Goal: Information Seeking & Learning: Find specific fact

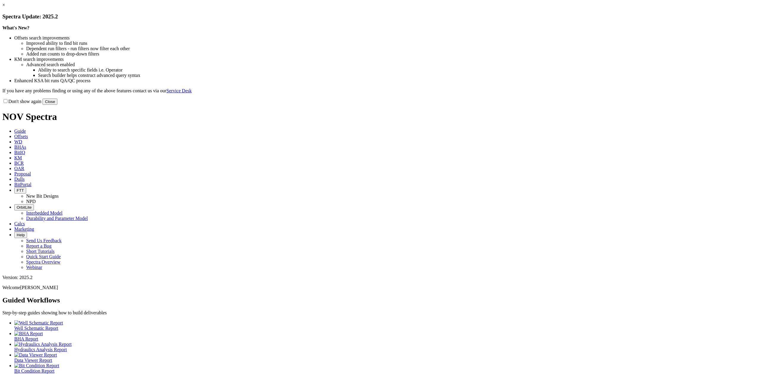
click at [57, 105] on button "Close" at bounding box center [49, 102] width 15 height 6
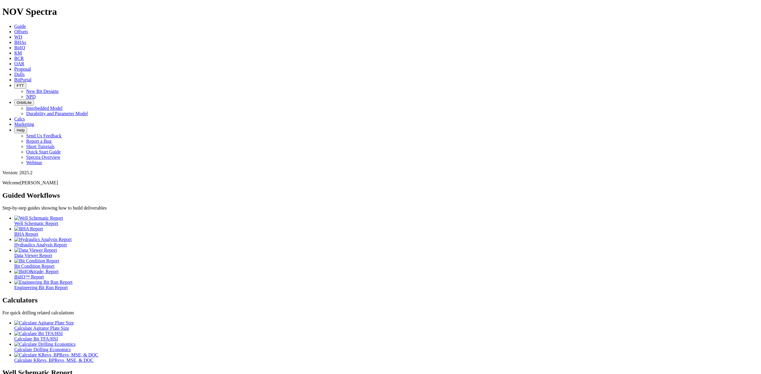
click at [22, 51] on span "KM" at bounding box center [18, 53] width 8 height 5
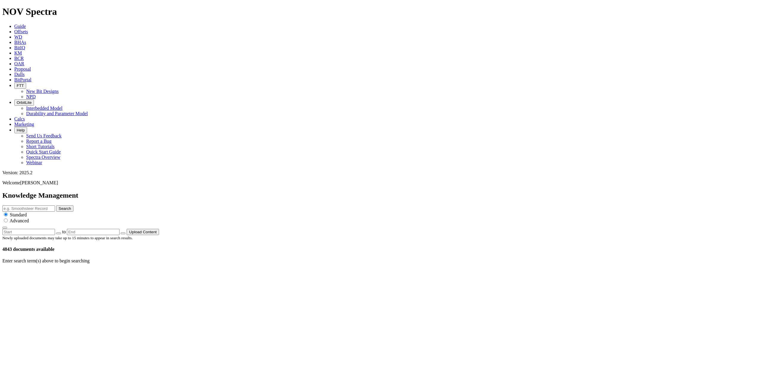
click at [55, 206] on input "text" at bounding box center [28, 209] width 53 height 6
type input "shaped cutters"
click at [73, 206] on button "Search" at bounding box center [64, 209] width 17 height 6
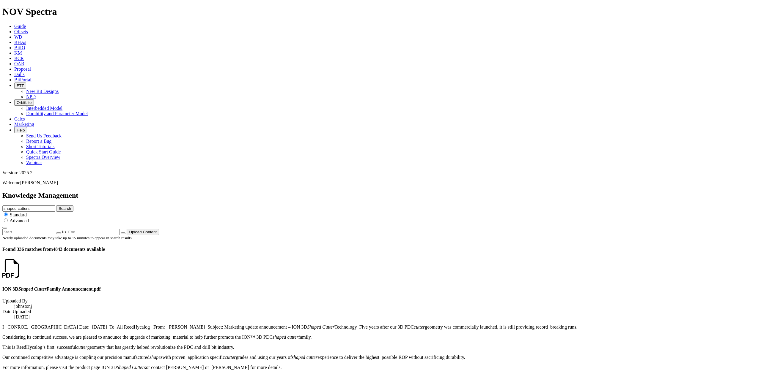
scroll to position [713, 0]
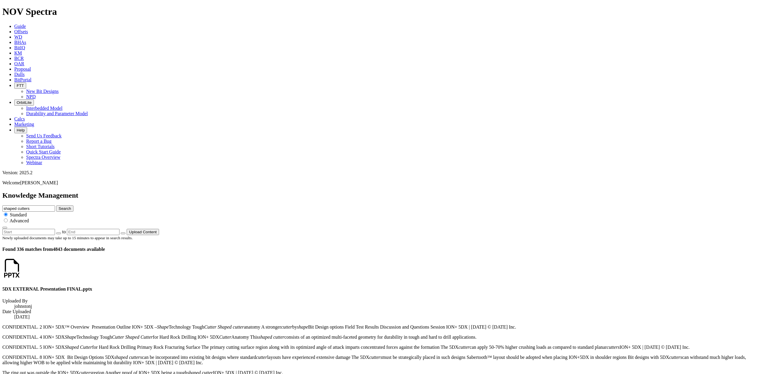
scroll to position [764, 0]
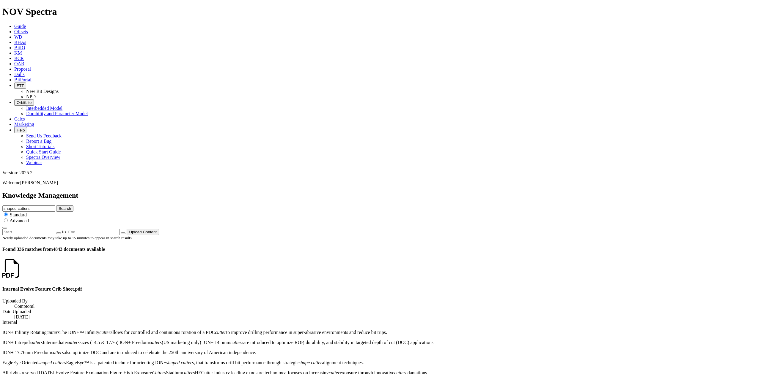
scroll to position [852, 0]
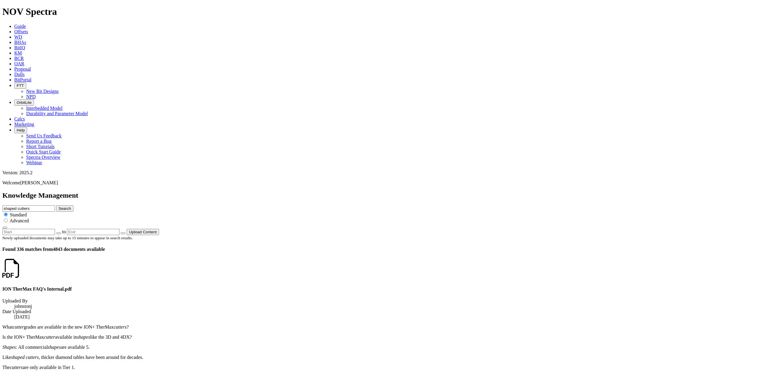
click at [21, 272] on icon at bounding box center [21, 274] width 0 height 5
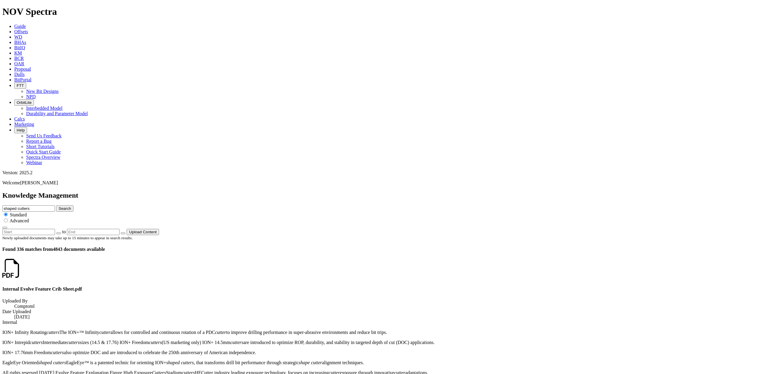
scroll to position [852, 0]
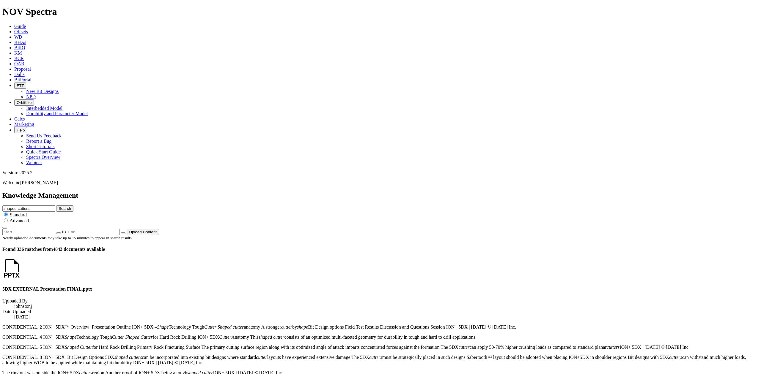
scroll to position [764, 0]
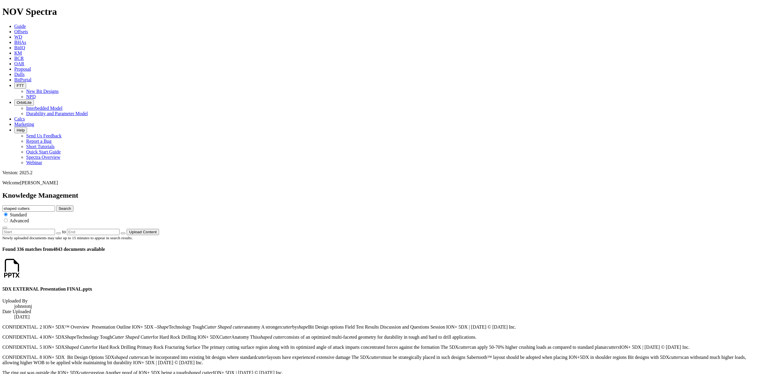
click at [21, 272] on icon at bounding box center [21, 274] width 0 height 5
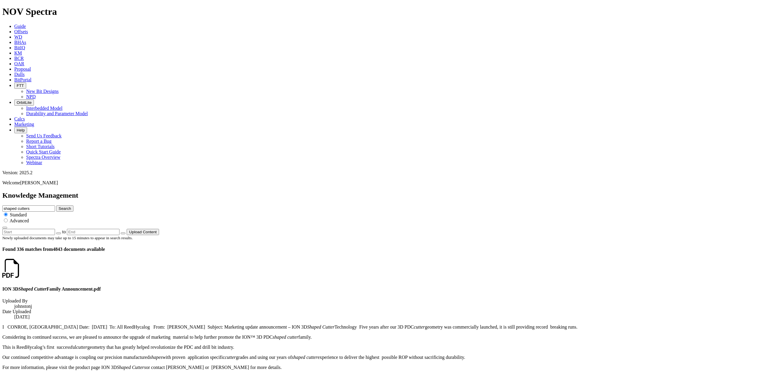
scroll to position [713, 0]
click at [55, 206] on input "shaped cutters" at bounding box center [28, 209] width 53 height 6
drag, startPoint x: 496, startPoint y: 35, endPoint x: 442, endPoint y: 29, distance: 53.8
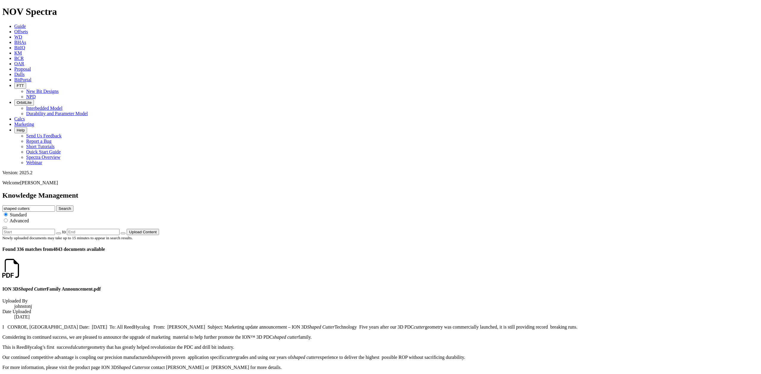
click at [442, 192] on div "Knowledge Management shaped cutters Search Standard Advanced to Upload Content" at bounding box center [380, 214] width 756 height 44
type input "eclipse"
click at [73, 206] on button "Search" at bounding box center [64, 209] width 17 height 6
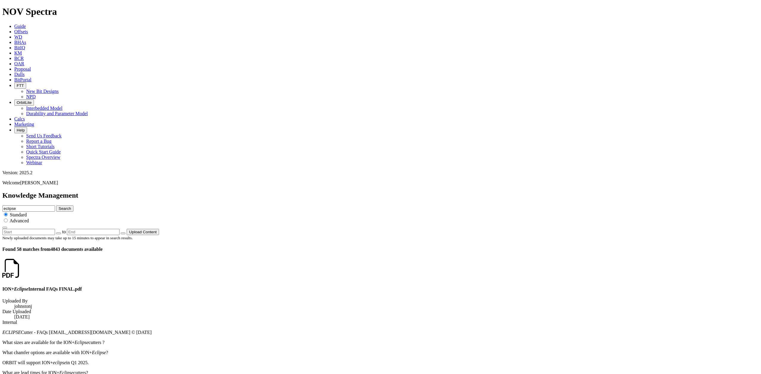
scroll to position [475, 0]
click at [21, 272] on icon at bounding box center [21, 274] width 0 height 5
click at [35, 320] on dt "Internal" at bounding box center [380, 322] width 756 height 5
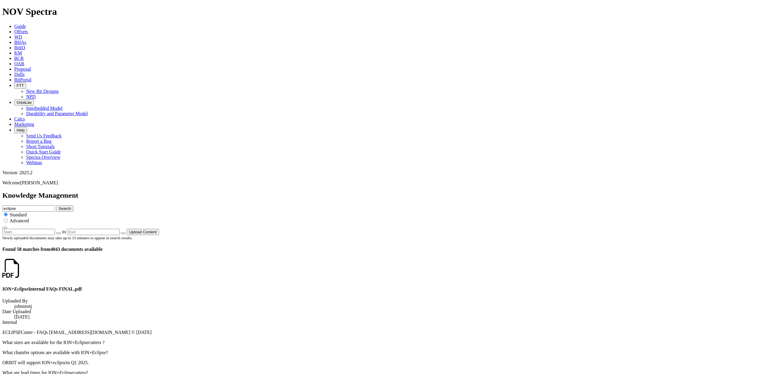
drag, startPoint x: 497, startPoint y: 29, endPoint x: 434, endPoint y: 30, distance: 63.3
click at [434, 192] on div "Knowledge Management eclipse Search Standard Advanced to Upload Content" at bounding box center [380, 214] width 756 height 44
type input "3DP"
click at [73, 206] on button "Search" at bounding box center [64, 209] width 17 height 6
click at [55, 206] on input "3DP" at bounding box center [28, 209] width 53 height 6
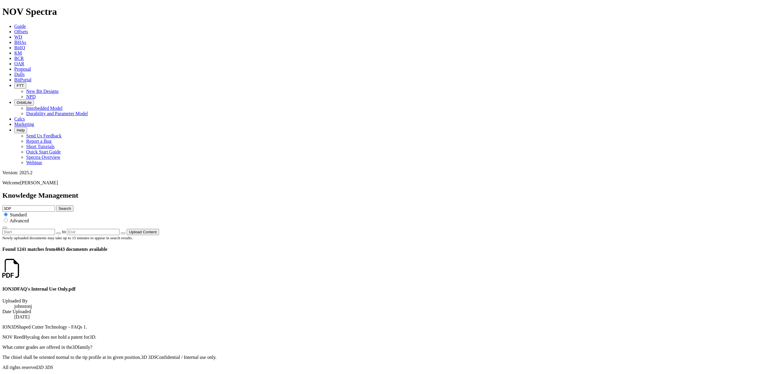
click at [55, 206] on input "3DP" at bounding box center [28, 209] width 53 height 6
type input "Eclipse 3DP"
click at [73, 206] on button "Search" at bounding box center [64, 209] width 17 height 6
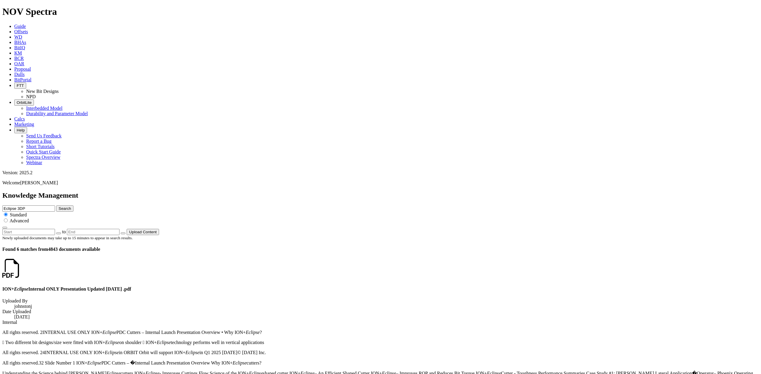
scroll to position [11, 0]
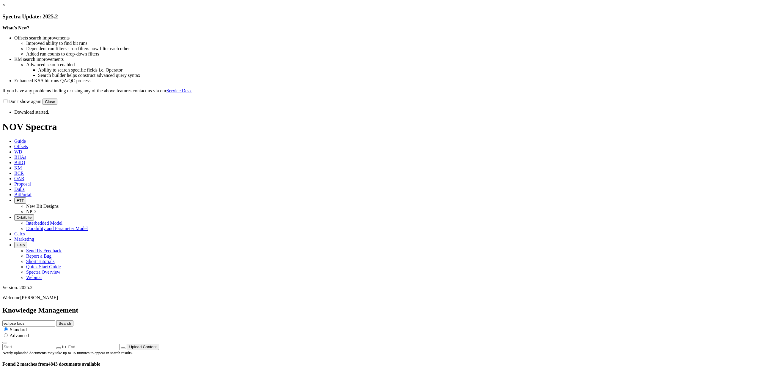
click at [57, 105] on button "Close" at bounding box center [49, 102] width 15 height 6
